Goal: Check status: Check status

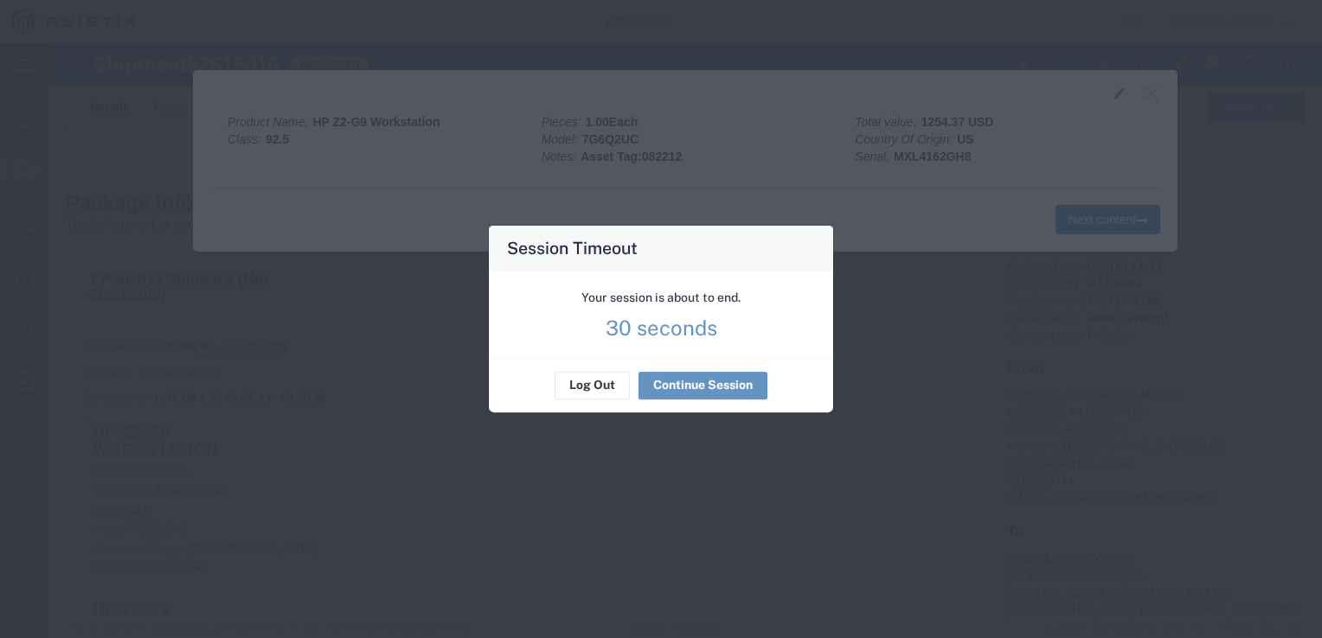
scroll to position [11, 0]
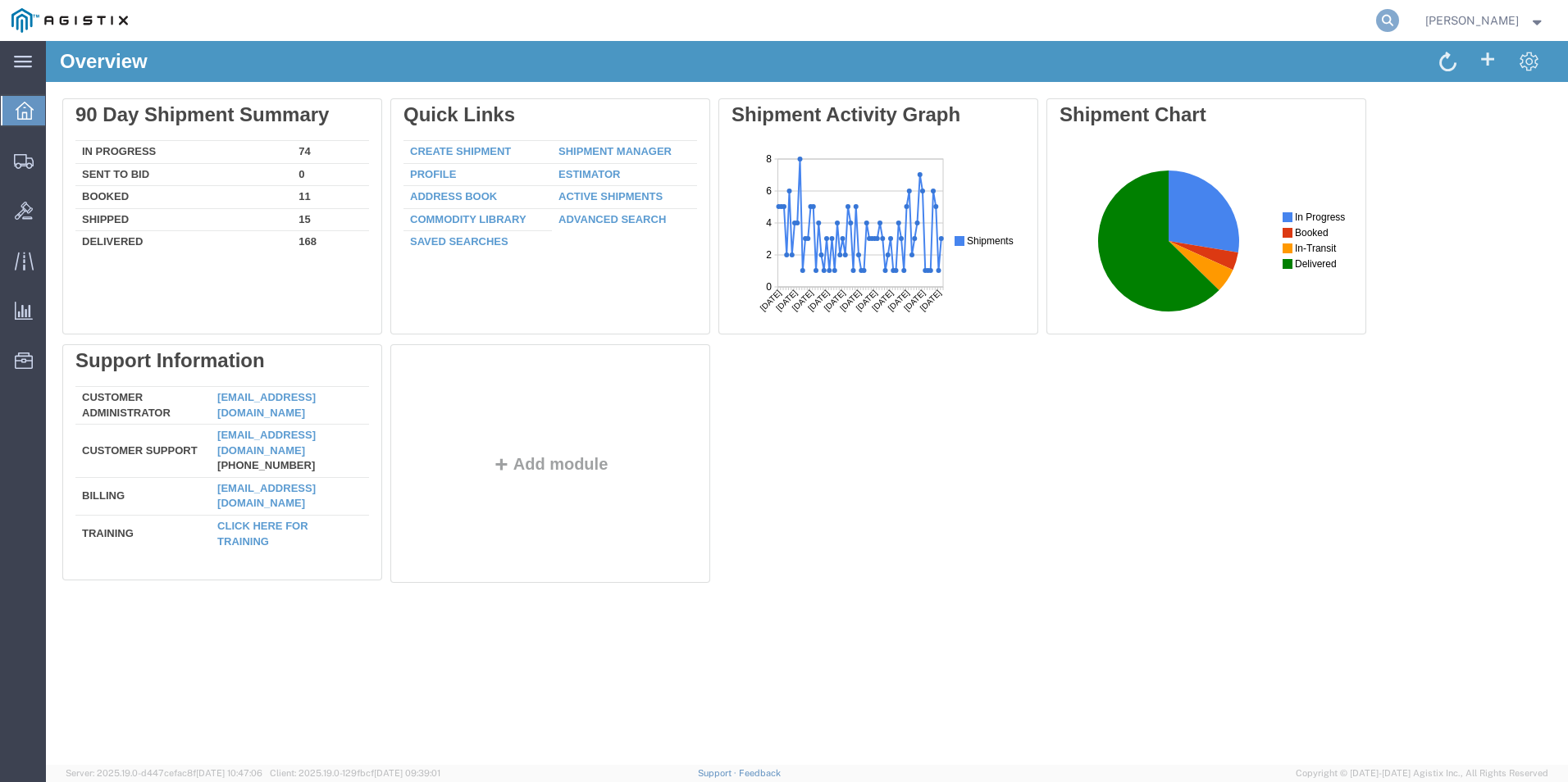
click at [1393, 18] on icon at bounding box center [1387, 21] width 23 height 23
type input "GDIT-73290"
click at [1377, 21] on icon at bounding box center [1387, 21] width 23 height 23
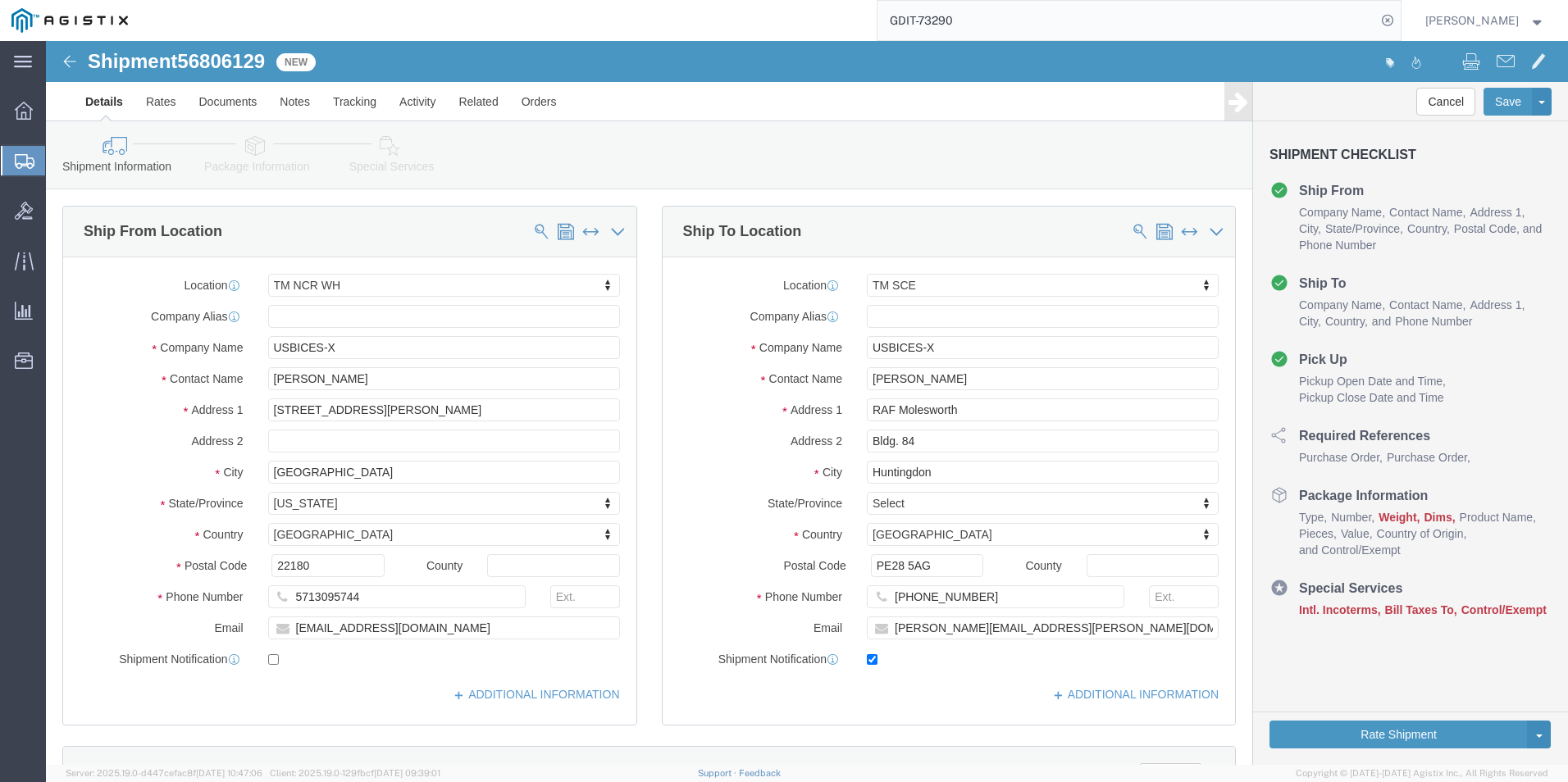
select select "69651"
select select "34240"
click icon
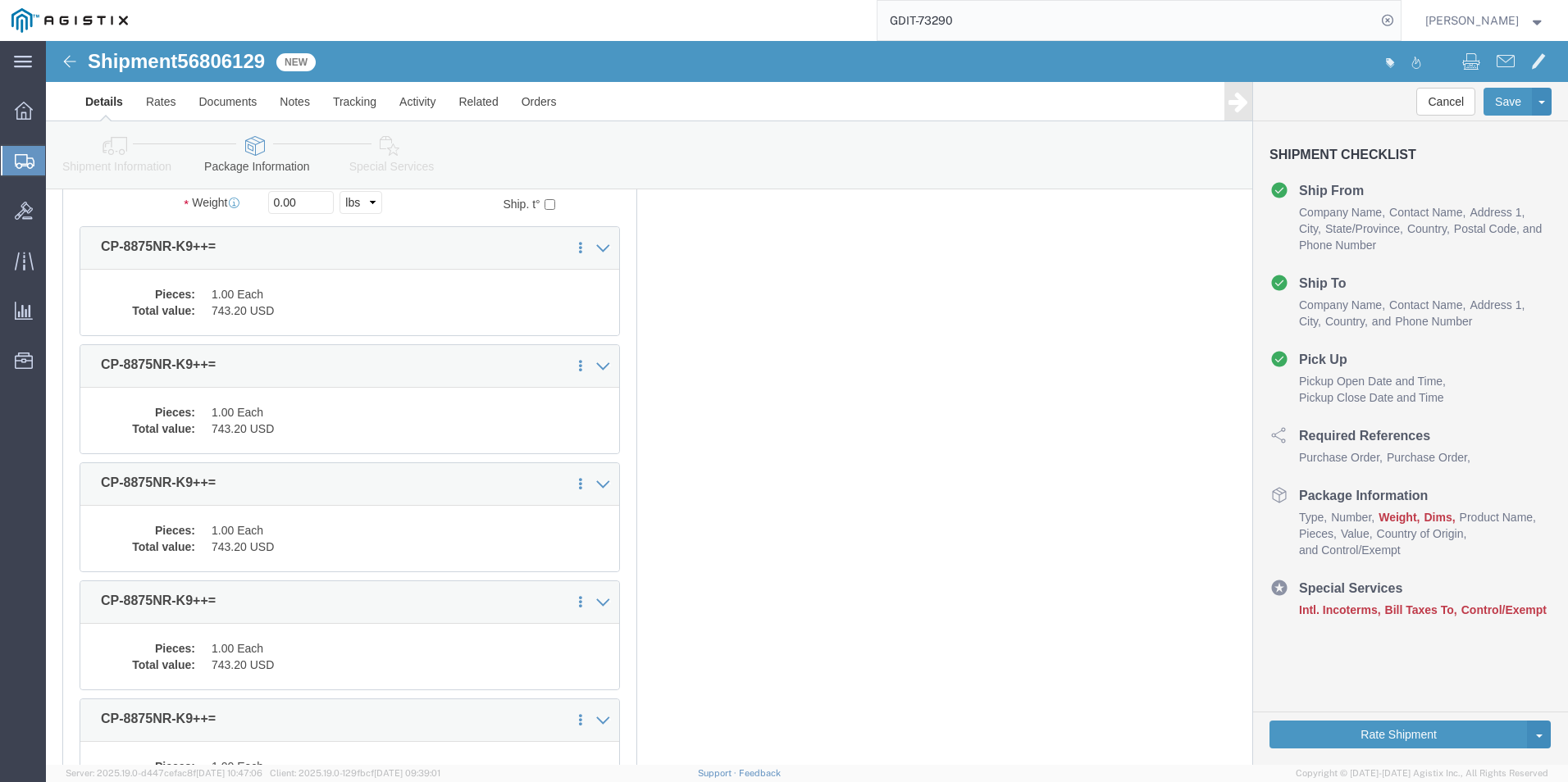
scroll to position [409, 0]
